Goal: Information Seeking & Learning: Learn about a topic

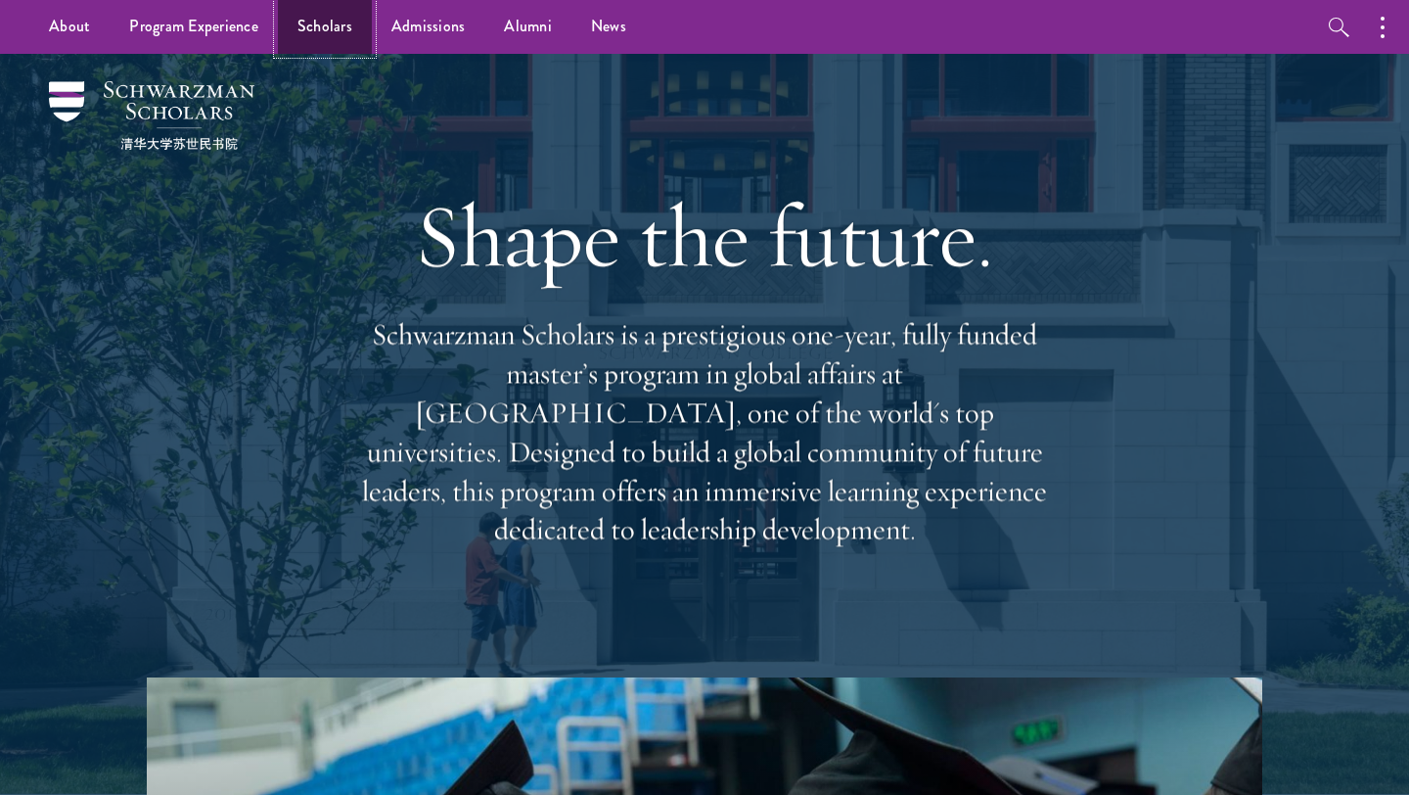
click at [305, 17] on link "Scholars" at bounding box center [325, 27] width 94 height 54
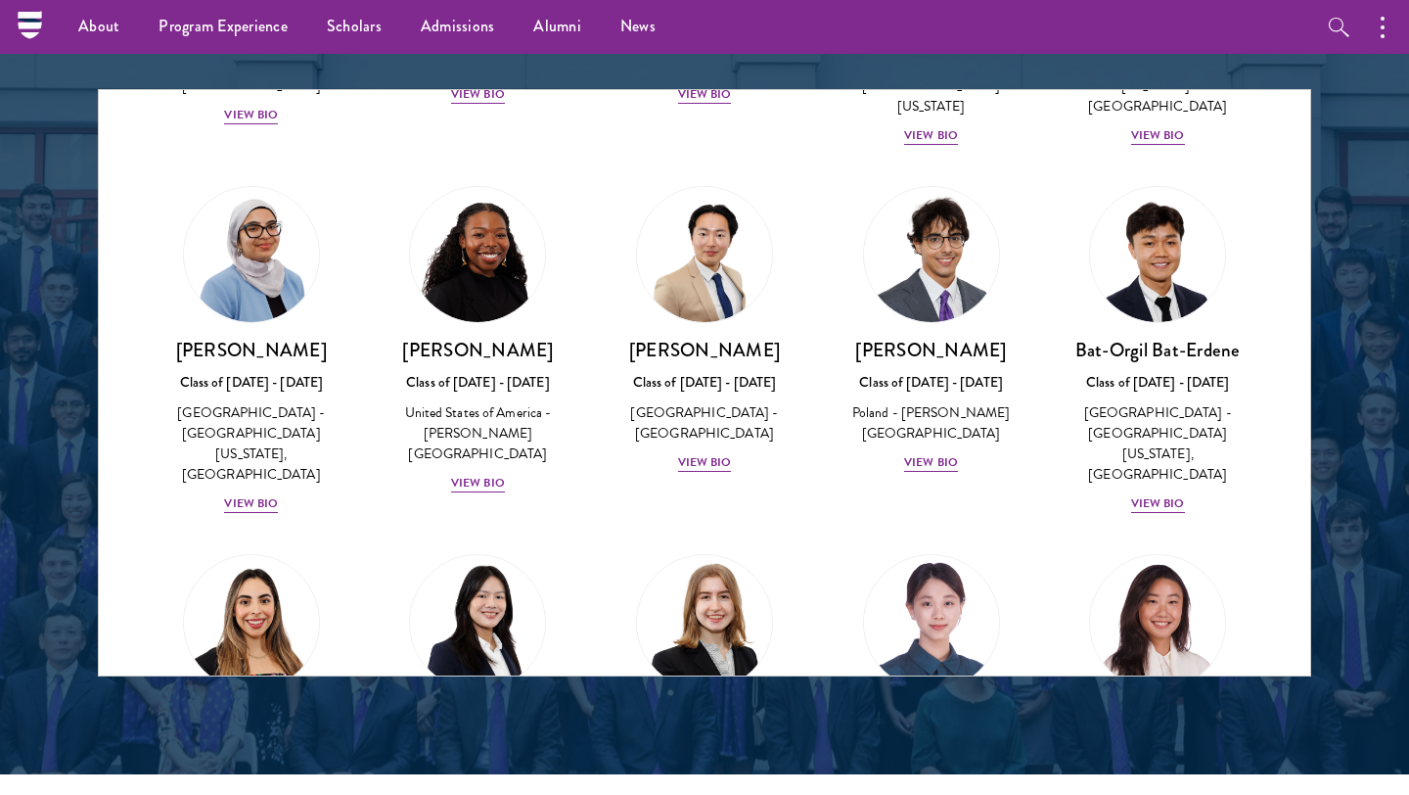
scroll to position [1111, 0]
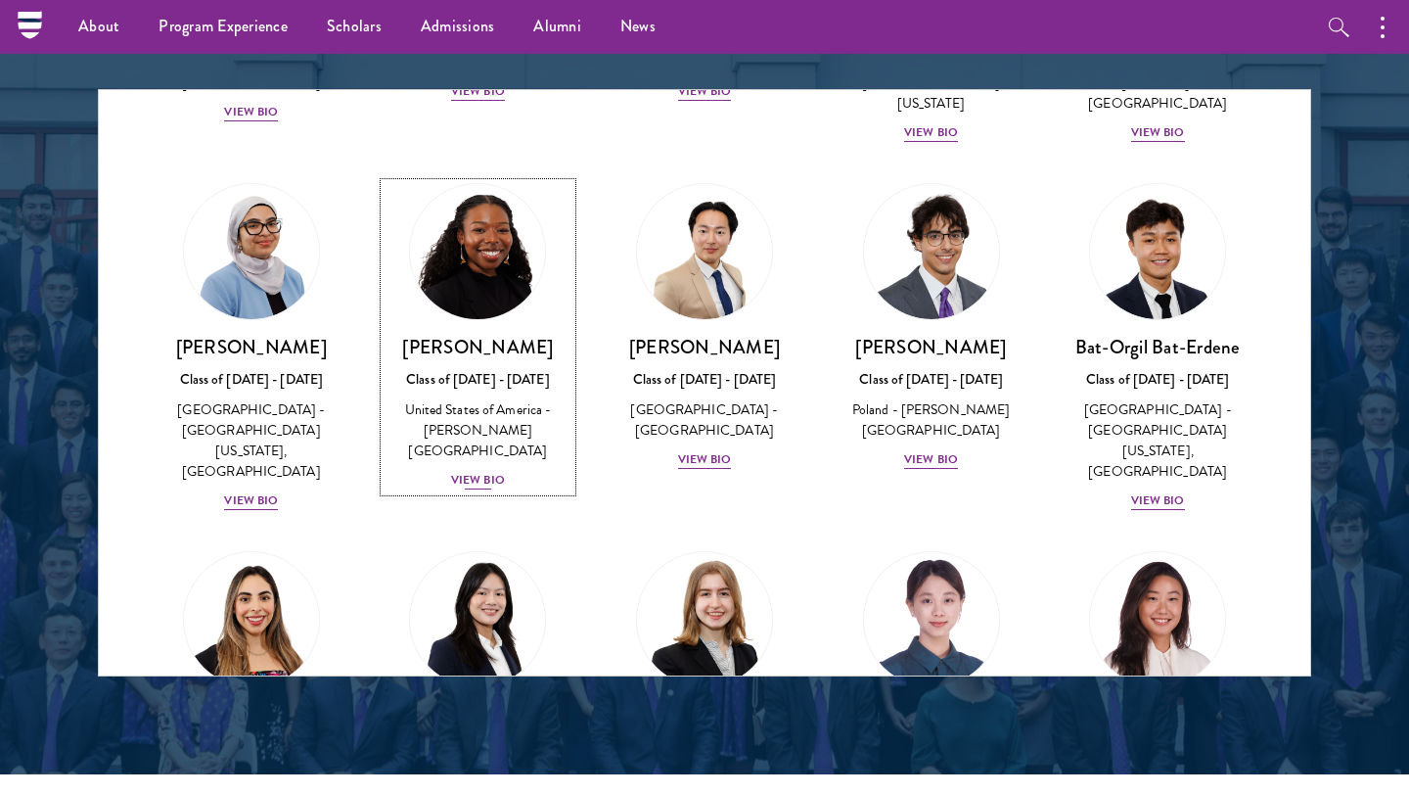
click at [463, 471] on div "View Bio" at bounding box center [478, 480] width 54 height 19
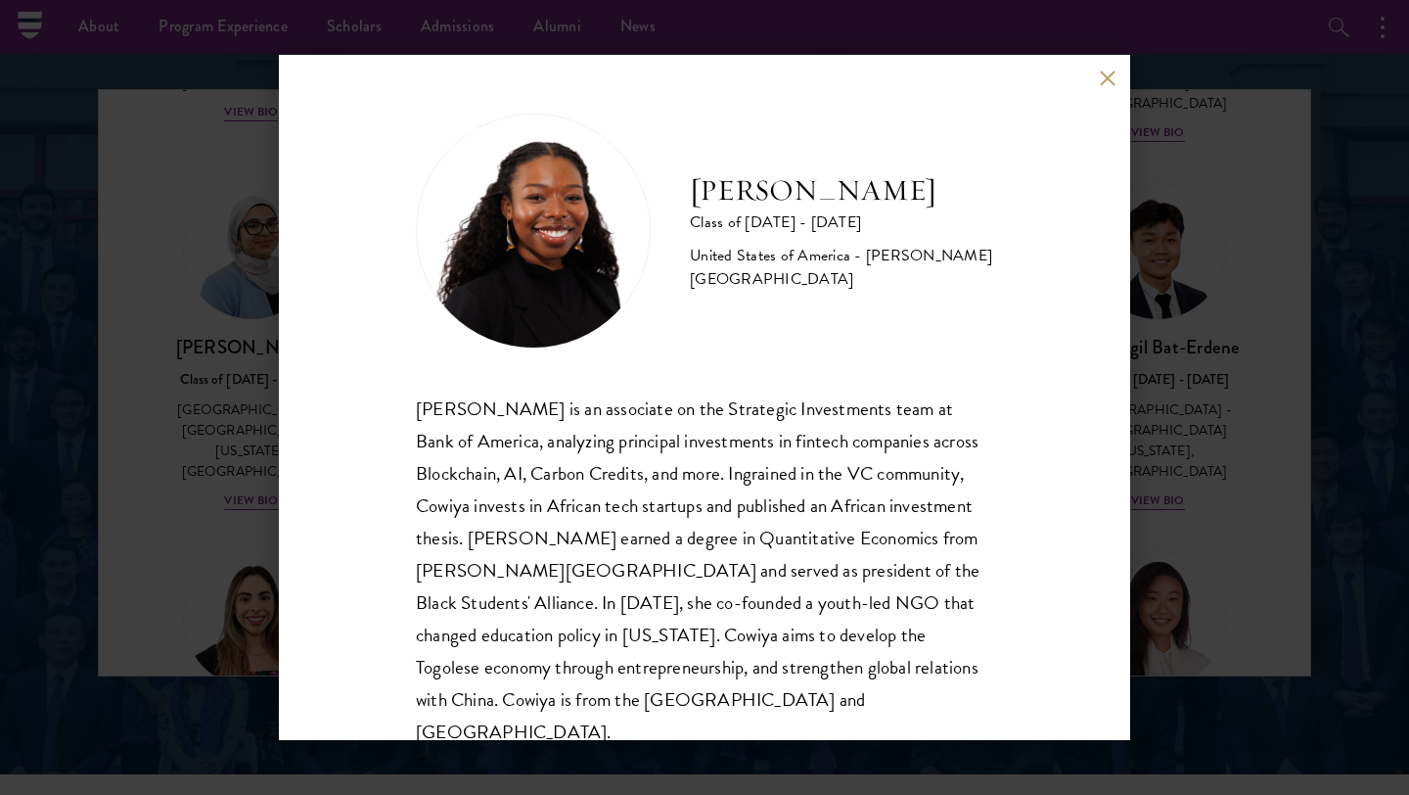
scroll to position [34, 0]
